Goal: Find specific page/section: Find specific page/section

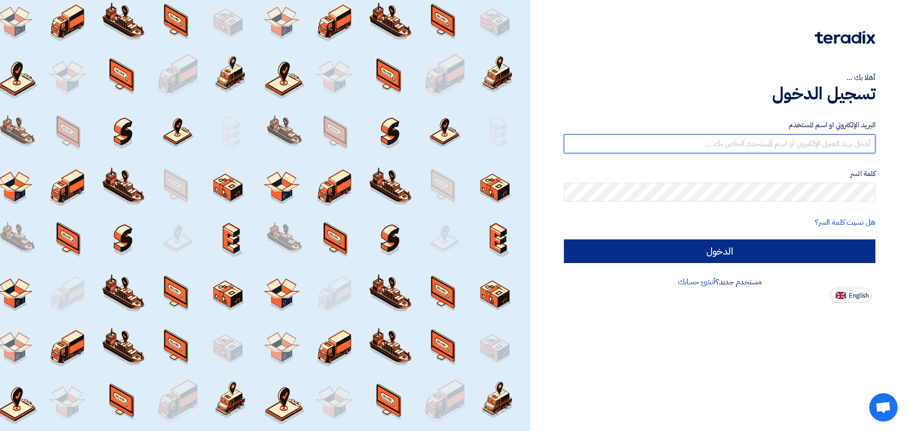
type input "[EMAIL_ADDRESS][DOMAIN_NAME]"
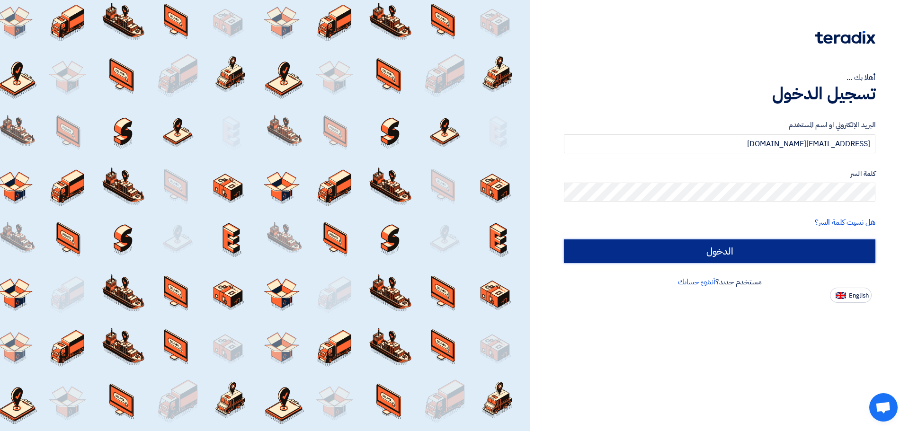
click at [715, 254] on input "الدخول" at bounding box center [720, 252] width 312 height 24
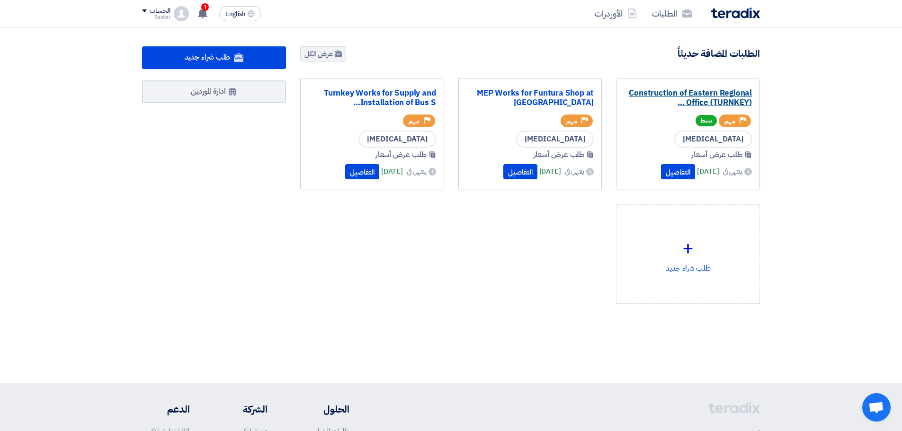
click at [703, 94] on link "Construction of Eastern Regional Office (TURNKEY) ..." at bounding box center [688, 98] width 128 height 19
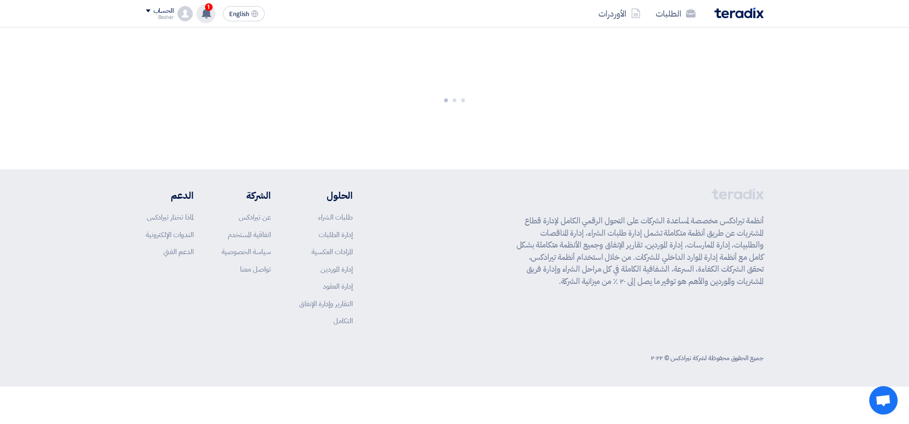
click at [209, 12] on use at bounding box center [206, 13] width 9 height 10
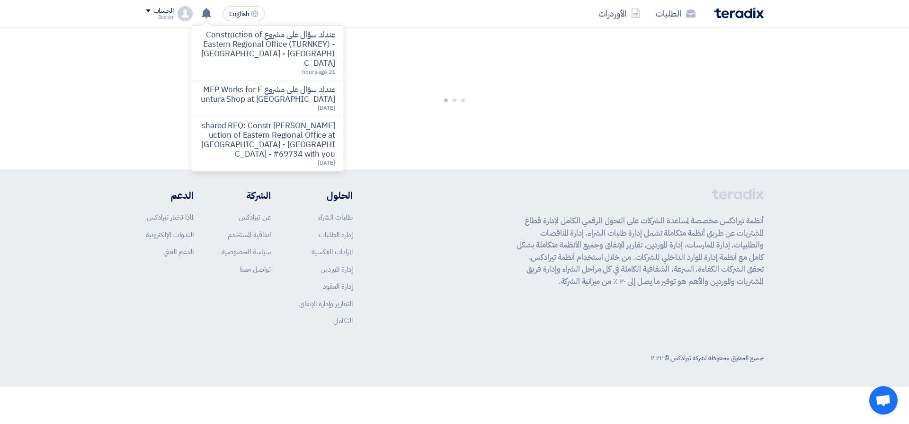
click at [659, 106] on div at bounding box center [454, 98] width 909 height 142
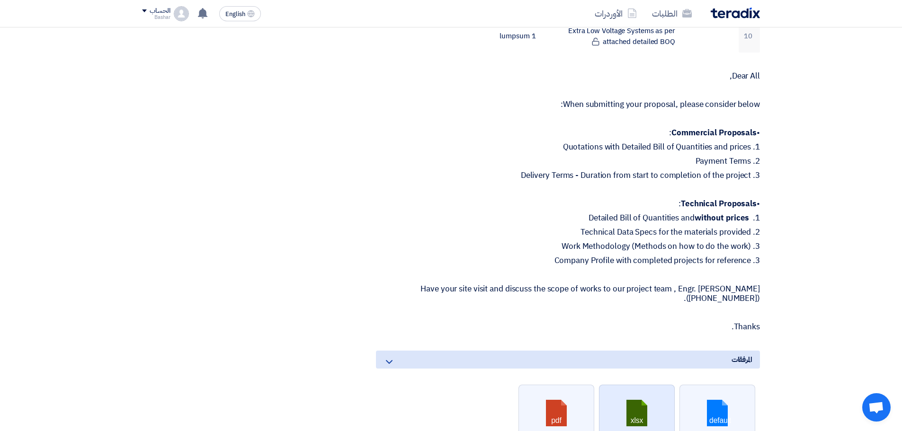
scroll to position [473, 0]
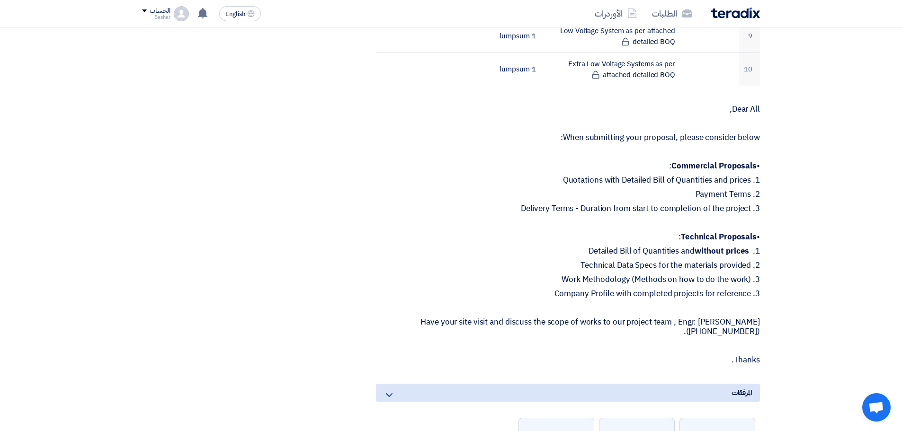
click at [714, 246] on div "Dear All, When submitting your proposal, please consider below: • Commercial Pr…" at bounding box center [568, 235] width 384 height 260
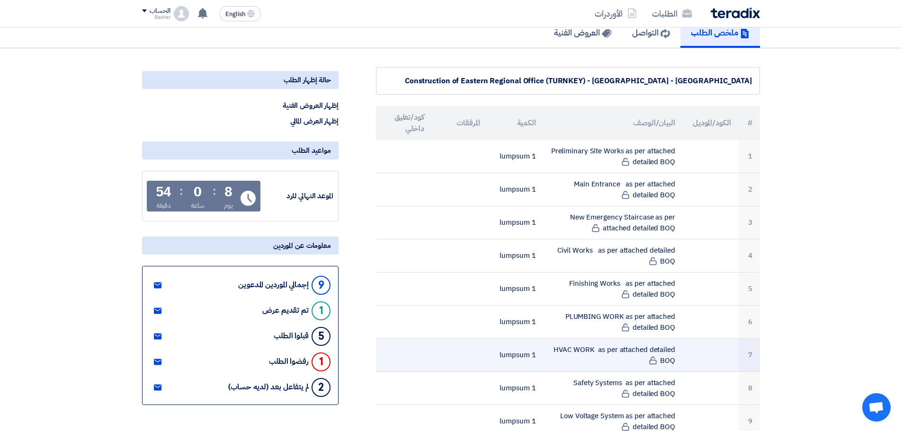
scroll to position [0, 0]
